Goal: Find specific fact: Find contact information

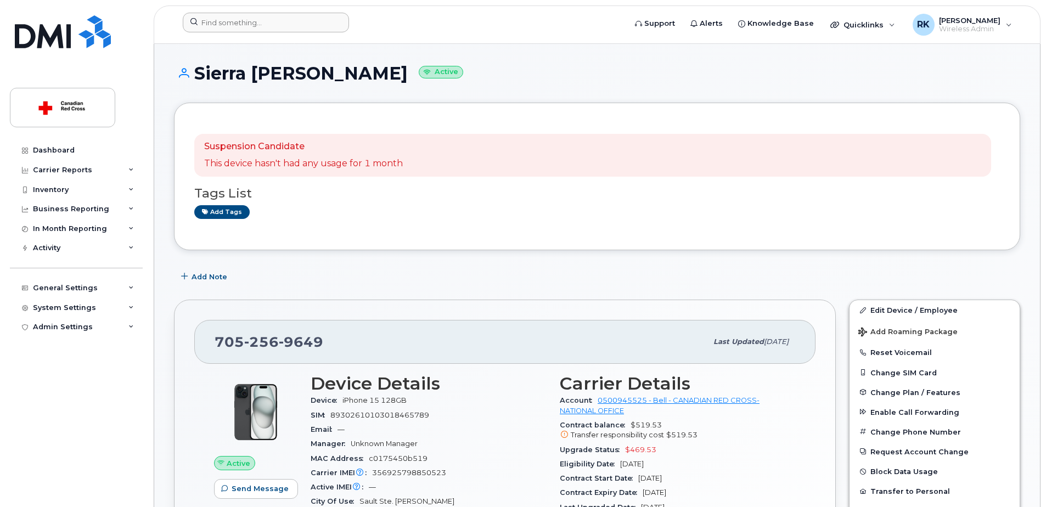
scroll to position [220, 0]
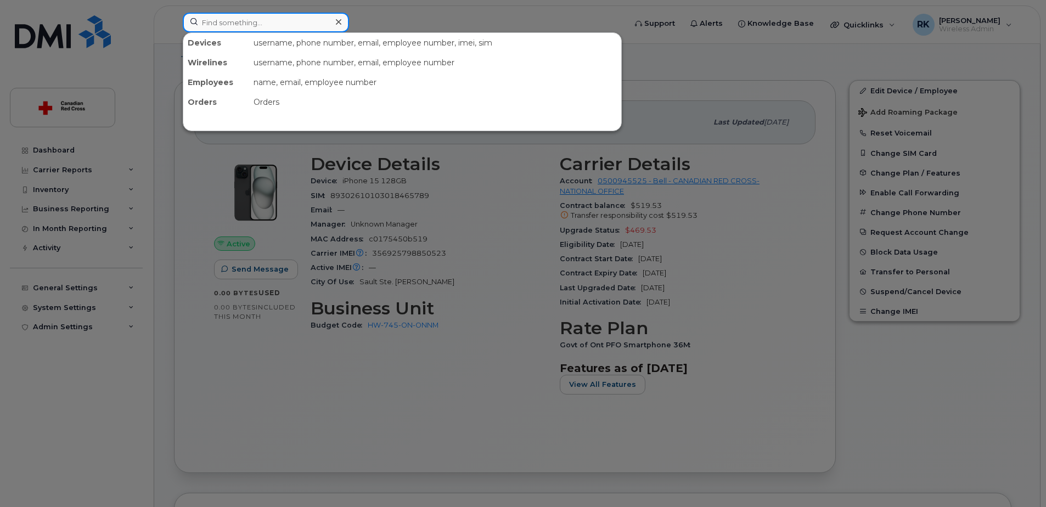
click at [240, 19] on input at bounding box center [266, 23] width 166 height 20
paste input "[PERSON_NAME]"
type input "[PERSON_NAME]"
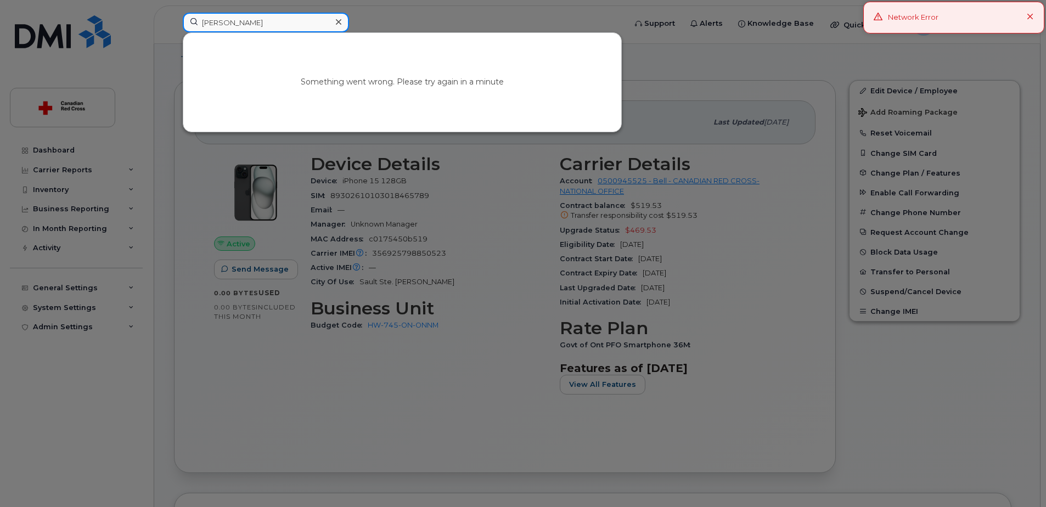
click at [265, 23] on input "[PERSON_NAME]" at bounding box center [266, 23] width 166 height 20
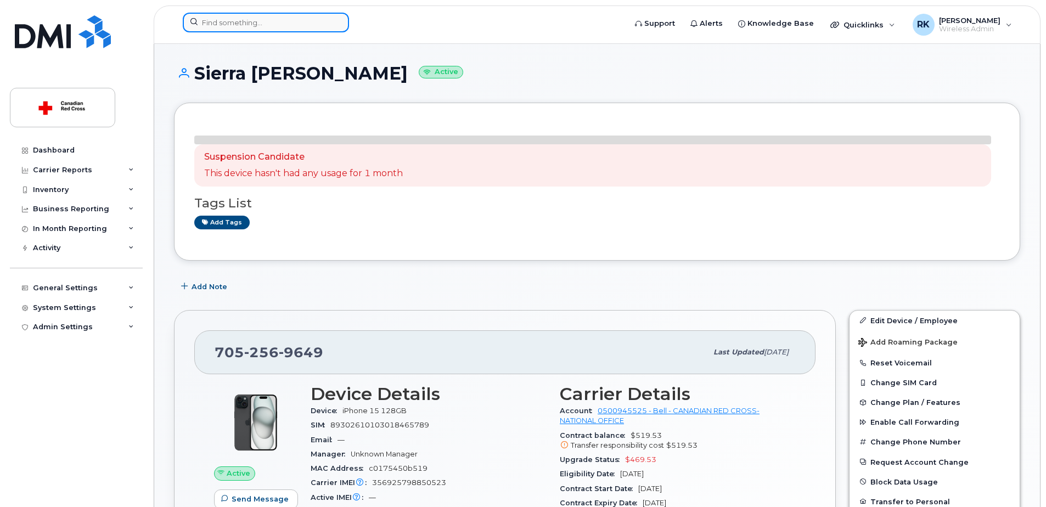
click at [220, 20] on input at bounding box center [266, 23] width 166 height 20
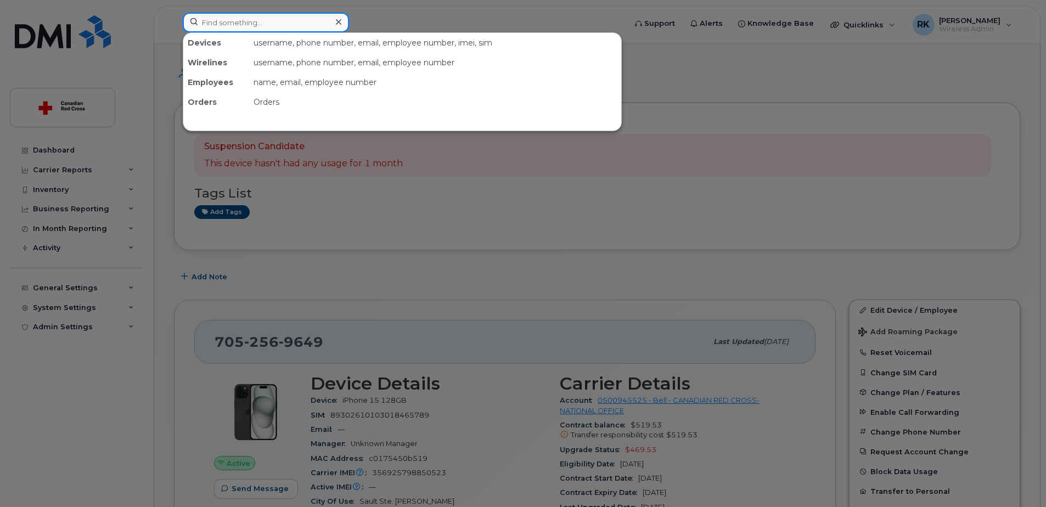
paste input "[PERSON_NAME]"
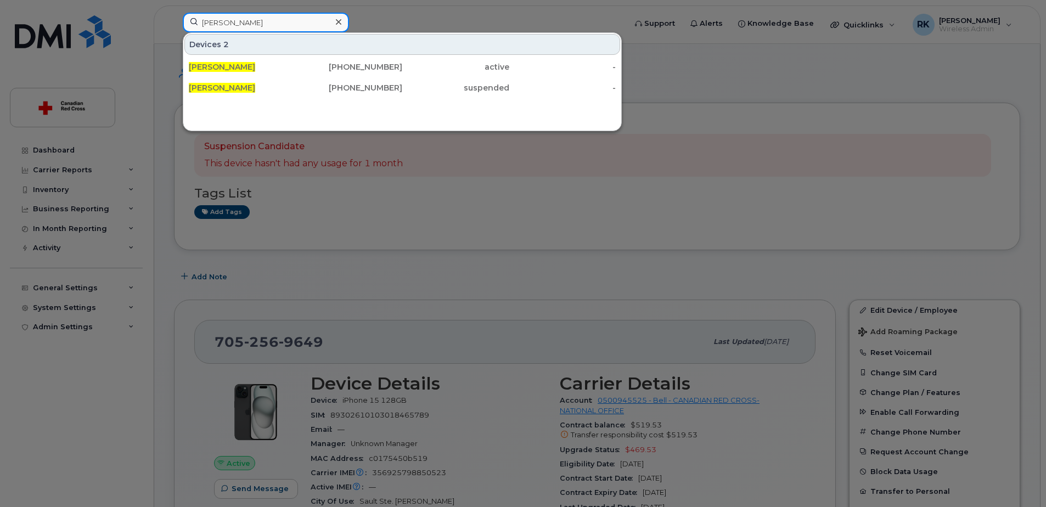
type input "[PERSON_NAME]"
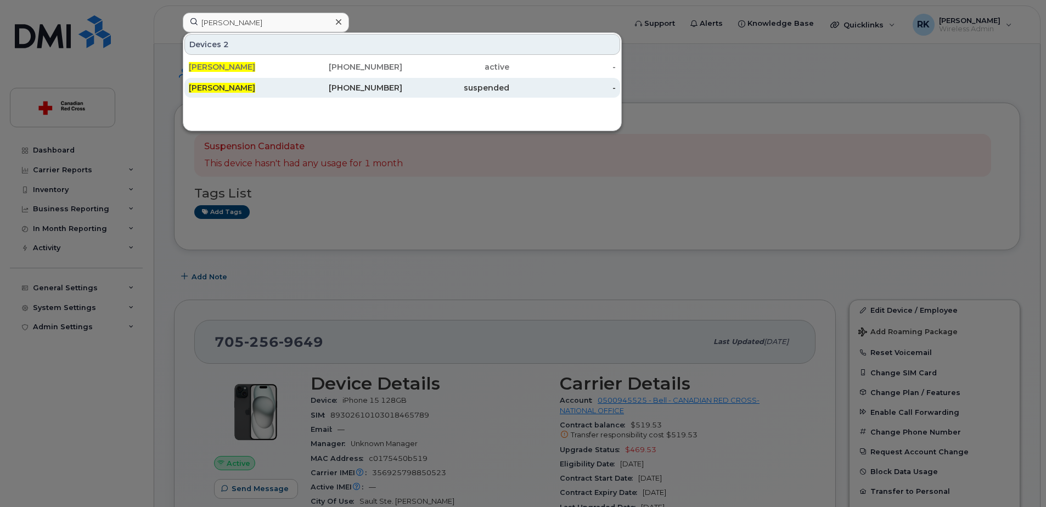
click at [368, 86] on div "[PHONE_NUMBER]" at bounding box center [349, 87] width 107 height 11
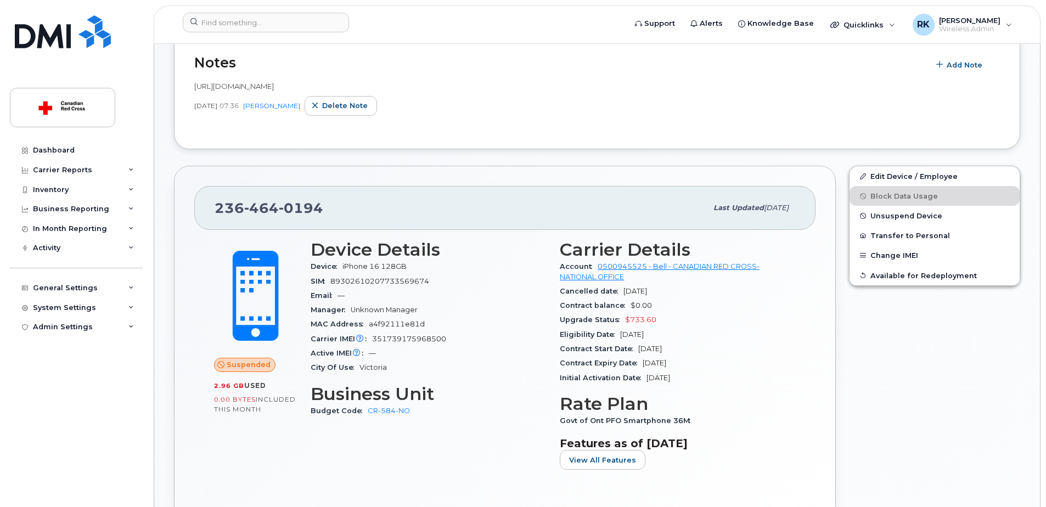
scroll to position [220, 0]
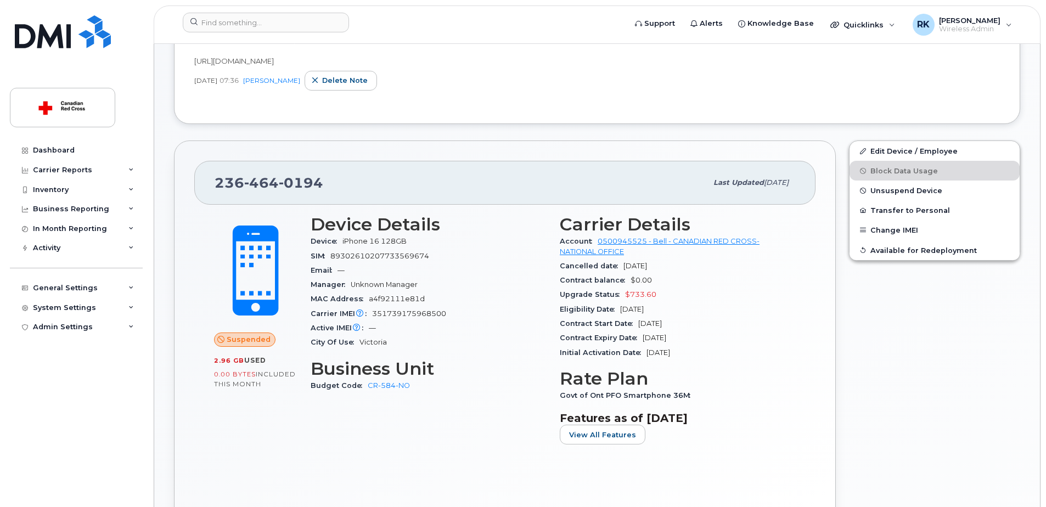
click at [268, 62] on span "https://crcssupport.atlassian.net/browse/IS-164614" at bounding box center [234, 61] width 80 height 9
copy span "https://crcssupport.atlassian.net/browse/IS-164614"
click at [289, 181] on span "0194" at bounding box center [301, 183] width 44 height 16
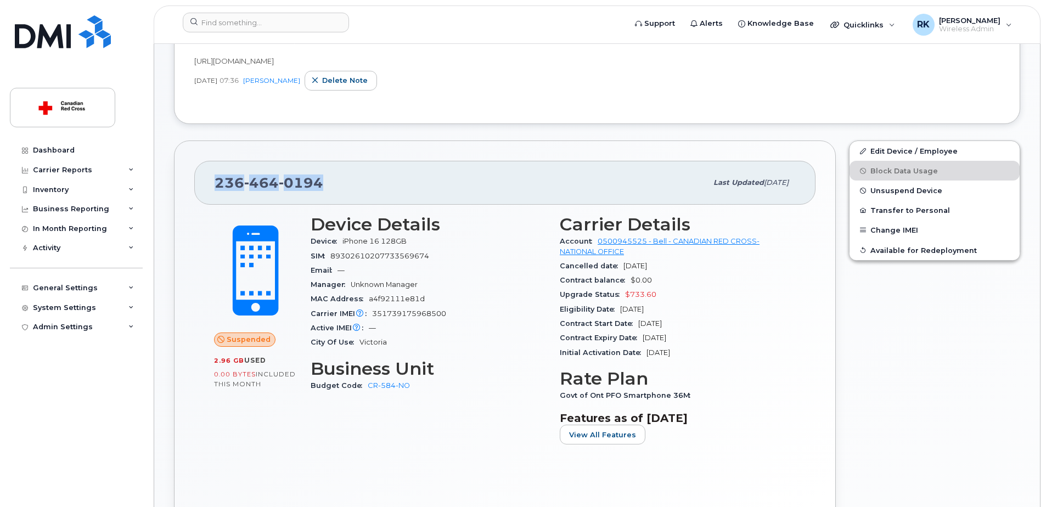
click at [289, 181] on span "0194" at bounding box center [301, 183] width 44 height 16
copy span "236 464 0194"
drag, startPoint x: 412, startPoint y: 392, endPoint x: 368, endPoint y: 389, distance: 44.0
click at [368, 389] on div "Budget Code CR-584-NO" at bounding box center [429, 386] width 236 height 14
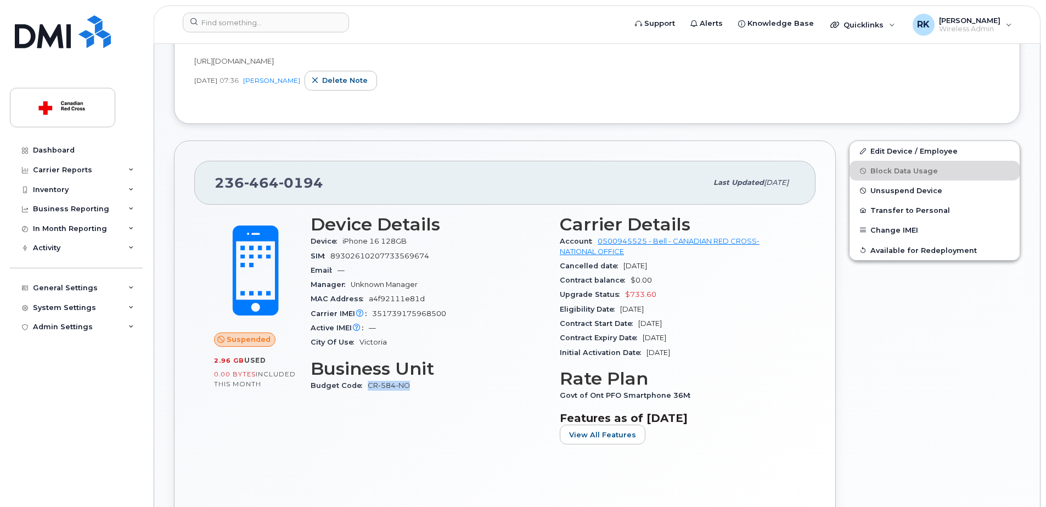
copy link "CR-584-NO"
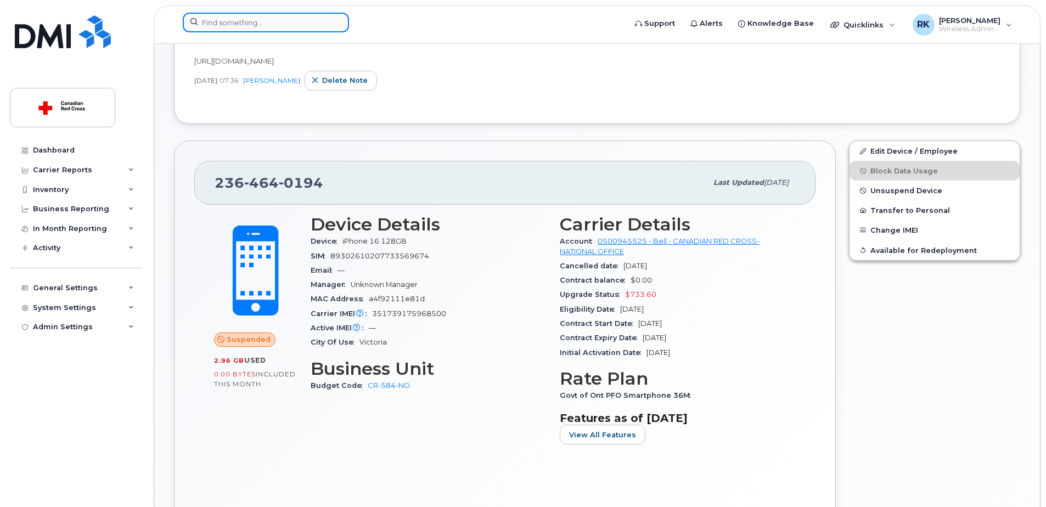
click at [238, 30] on input at bounding box center [266, 23] width 166 height 20
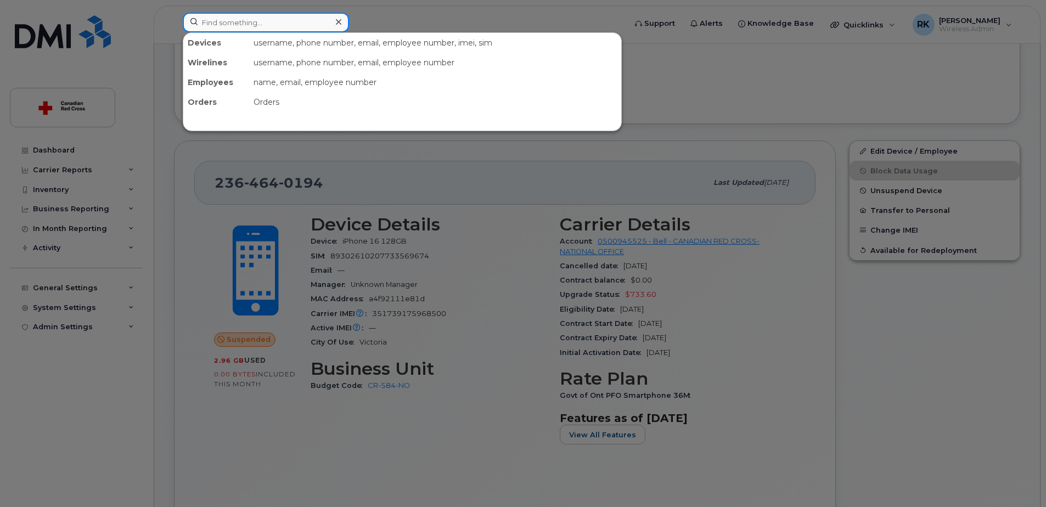
paste input "4039238471"
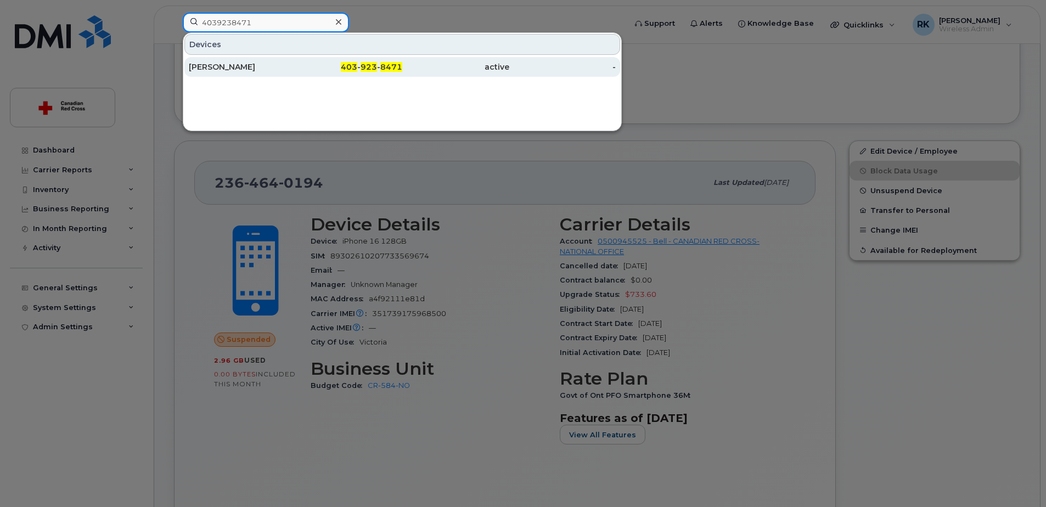
type input "4039238471"
click at [199, 68] on div "[PERSON_NAME]" at bounding box center [242, 66] width 107 height 11
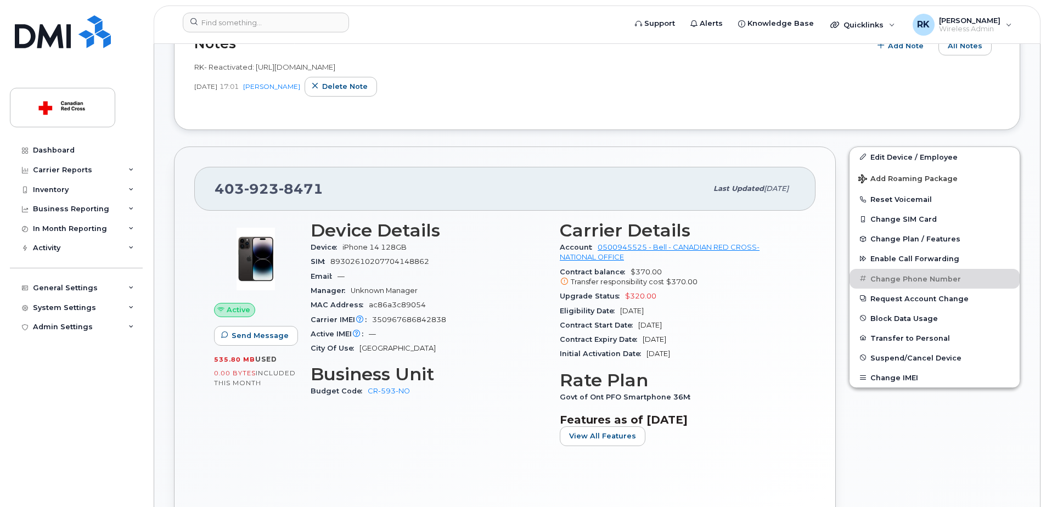
scroll to position [220, 0]
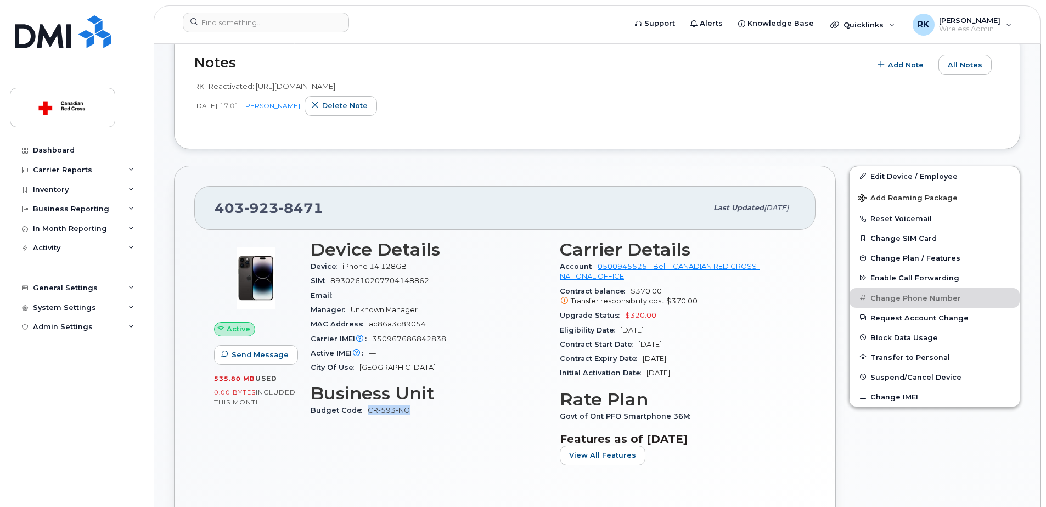
drag, startPoint x: 414, startPoint y: 411, endPoint x: 368, endPoint y: 414, distance: 45.7
click at [368, 414] on div "Budget Code CR-593-NO" at bounding box center [429, 410] width 236 height 14
copy link "CR-593-NO"
